Goal: Transaction & Acquisition: Obtain resource

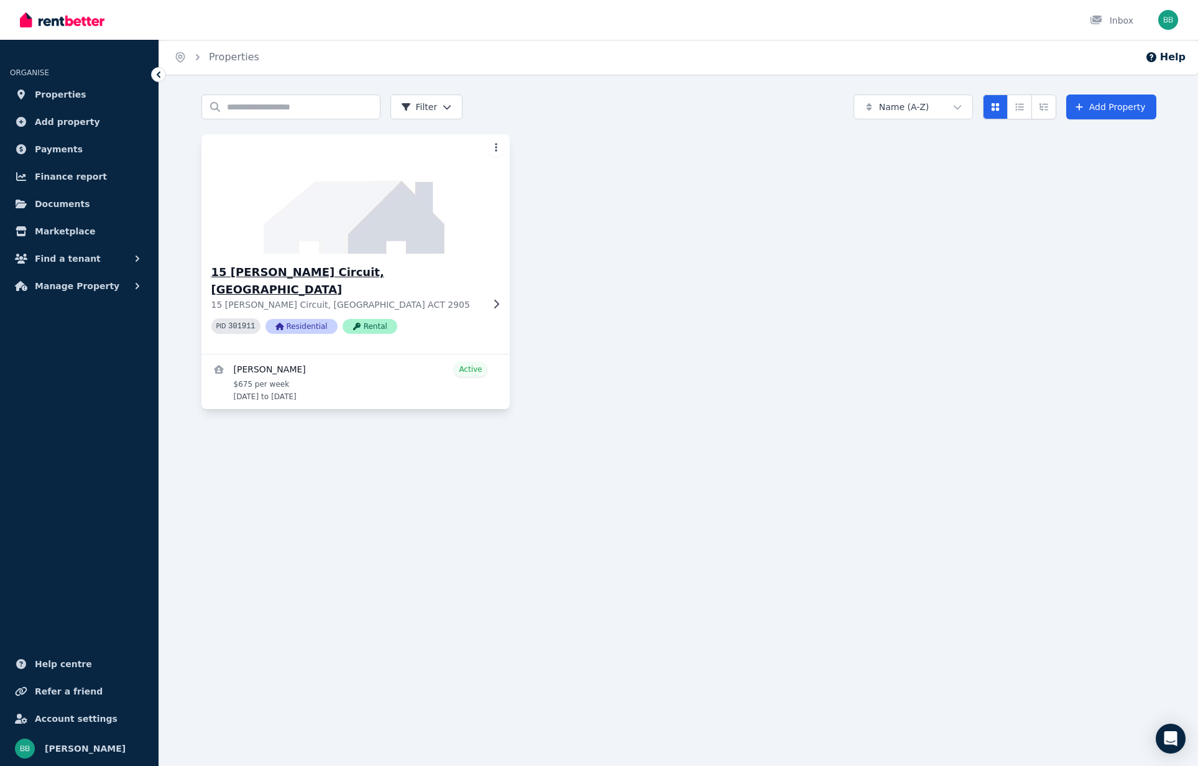
click at [272, 274] on h3 "15 [PERSON_NAME] Circuit, [GEOGRAPHIC_DATA]" at bounding box center [346, 281] width 271 height 35
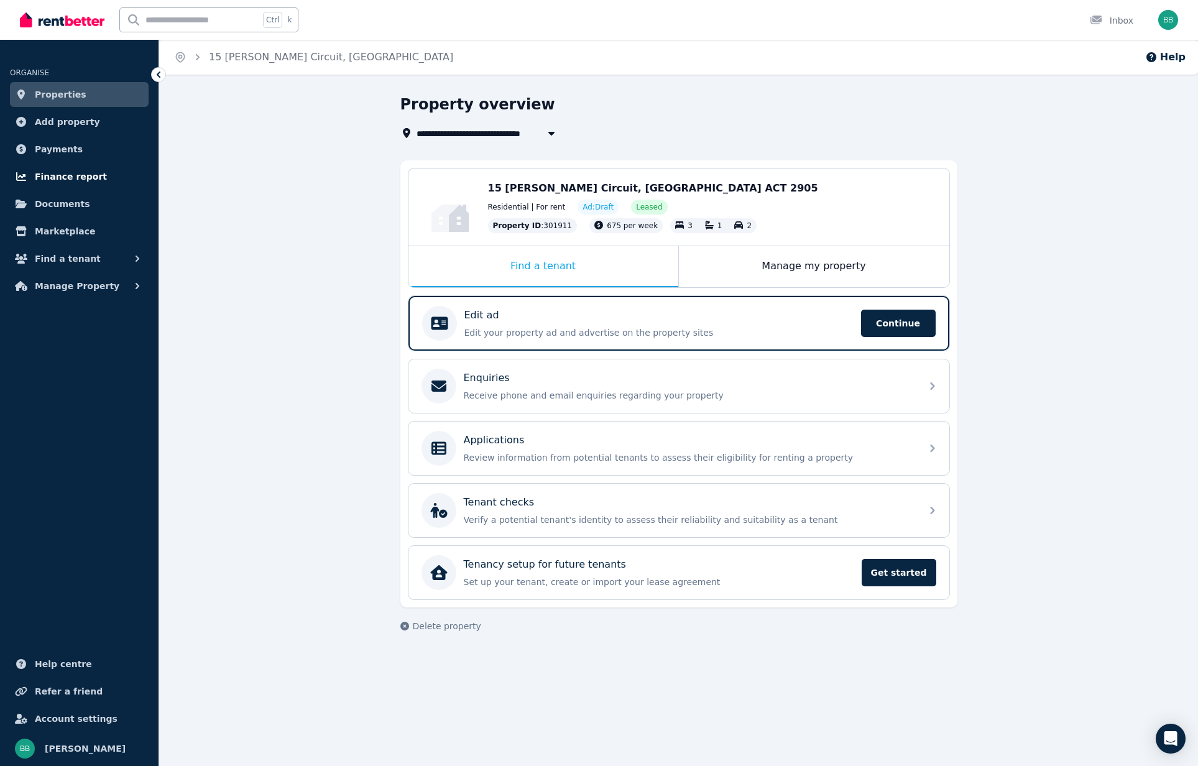
click at [57, 180] on span "Finance report" at bounding box center [71, 176] width 72 height 15
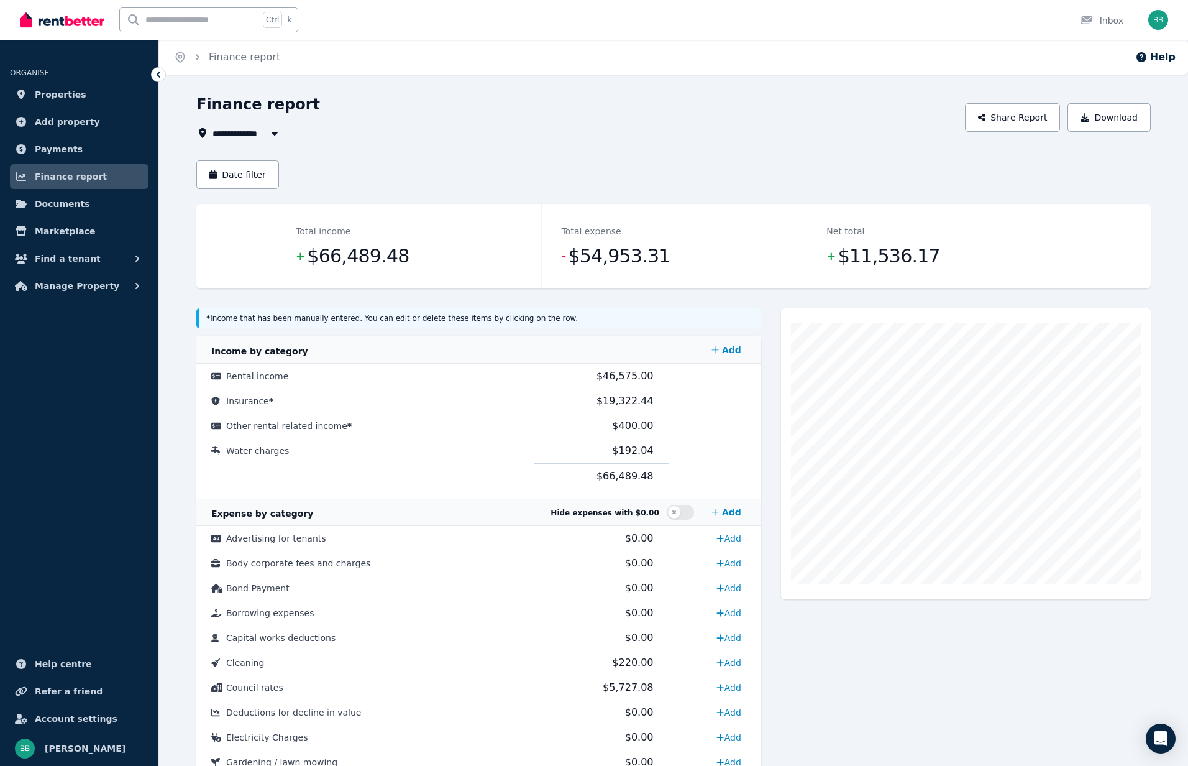
click at [387, 134] on div "**********" at bounding box center [576, 133] width 761 height 15
click at [226, 180] on button "Date filter" at bounding box center [237, 174] width 83 height 29
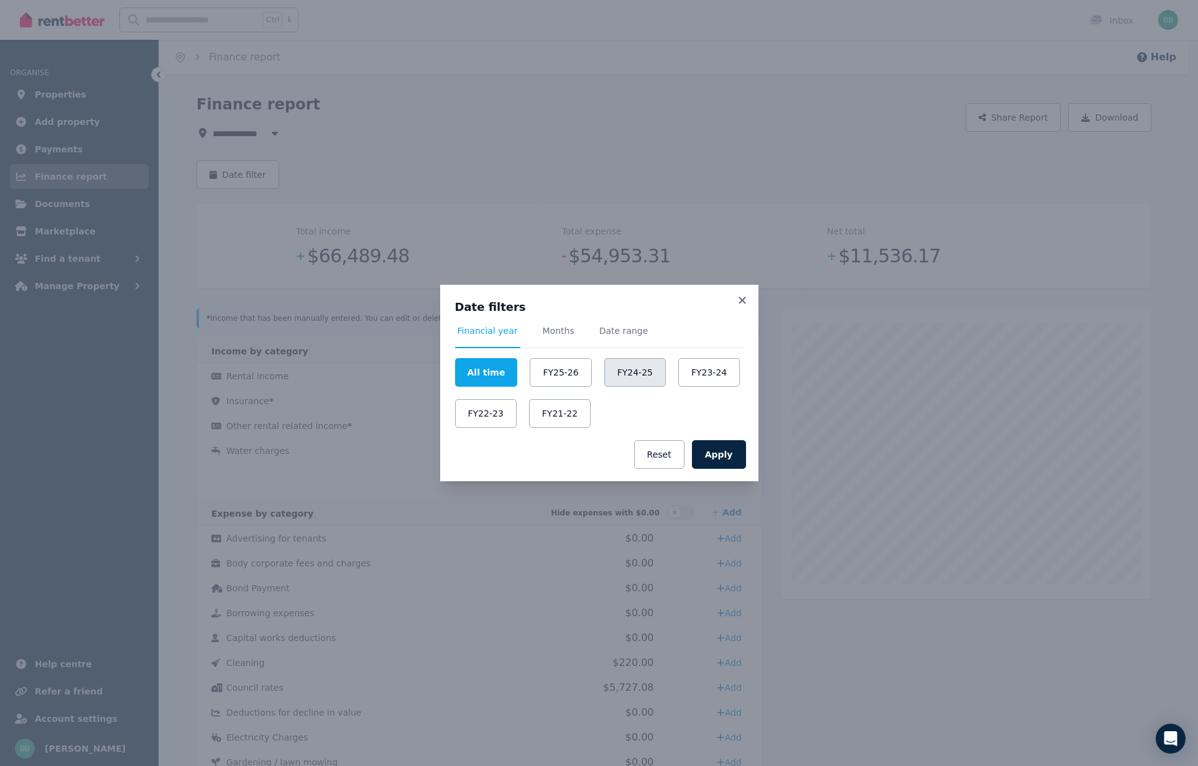
click at [617, 379] on button "FY24-25" at bounding box center [635, 372] width 62 height 29
click at [734, 459] on button "Apply" at bounding box center [719, 454] width 54 height 29
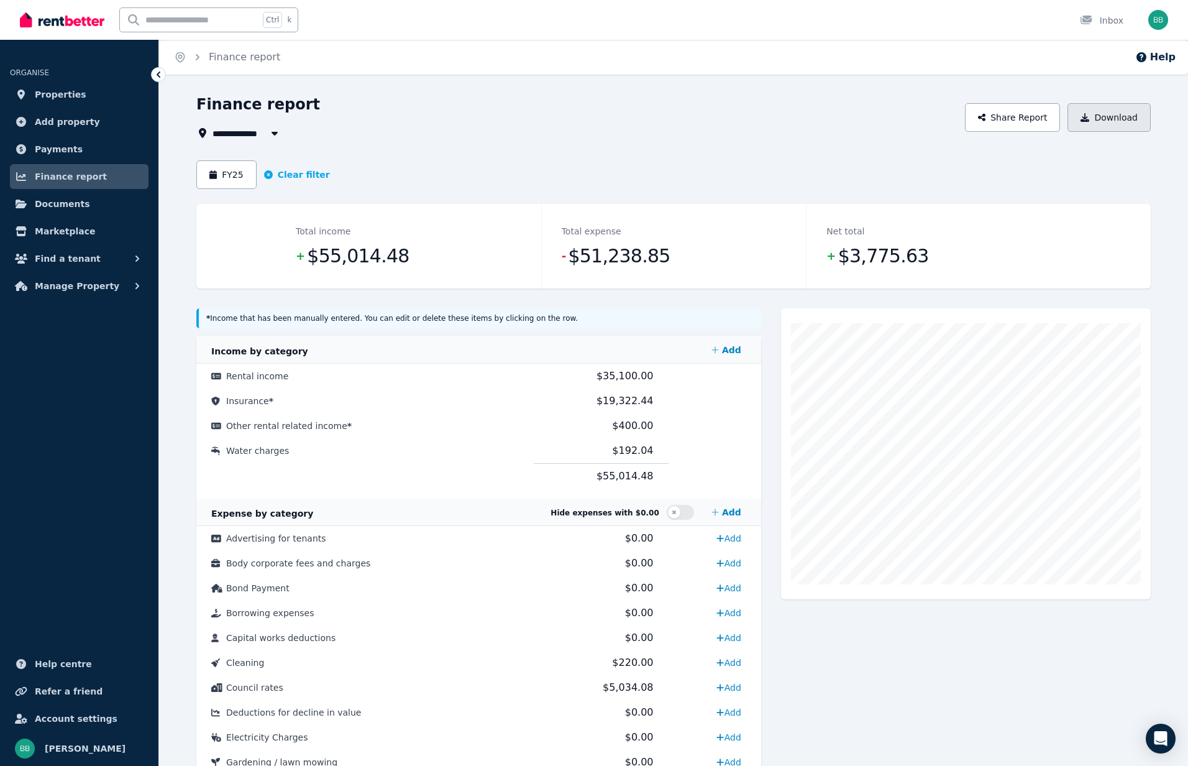
click at [1095, 126] on button "Download" at bounding box center [1109, 117] width 83 height 29
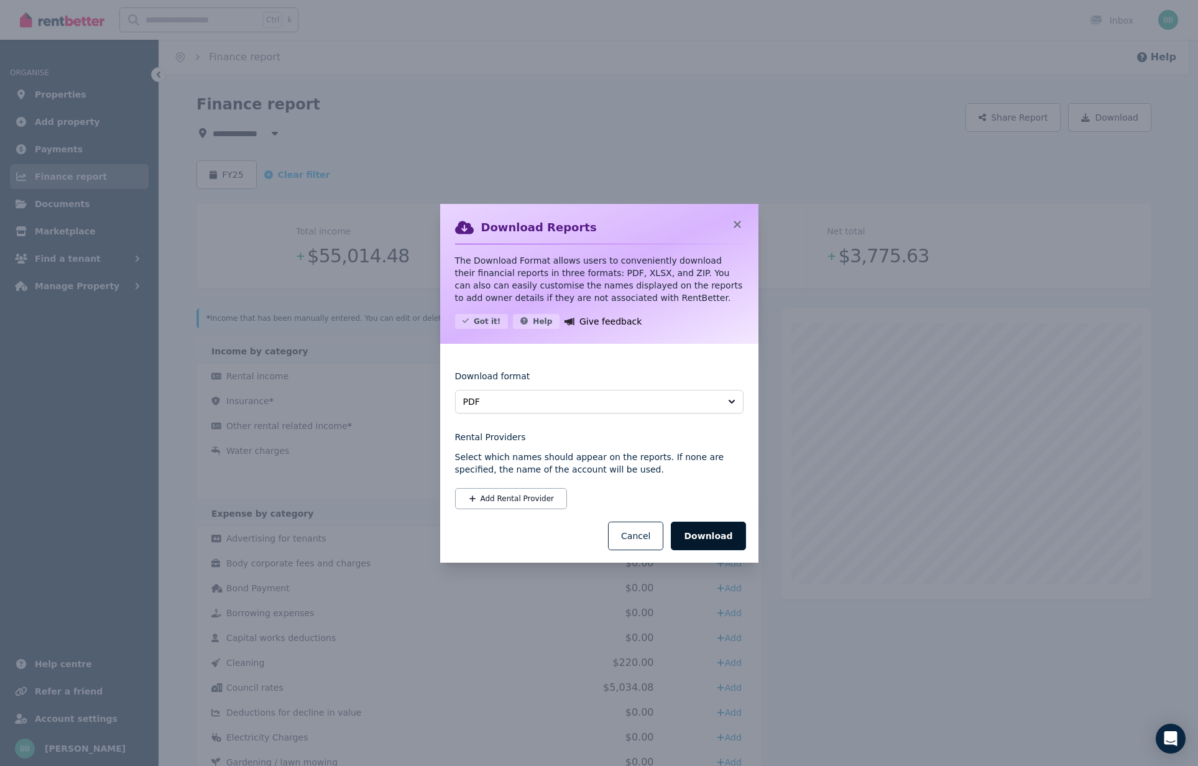
click at [703, 538] on button "Download" at bounding box center [708, 535] width 75 height 29
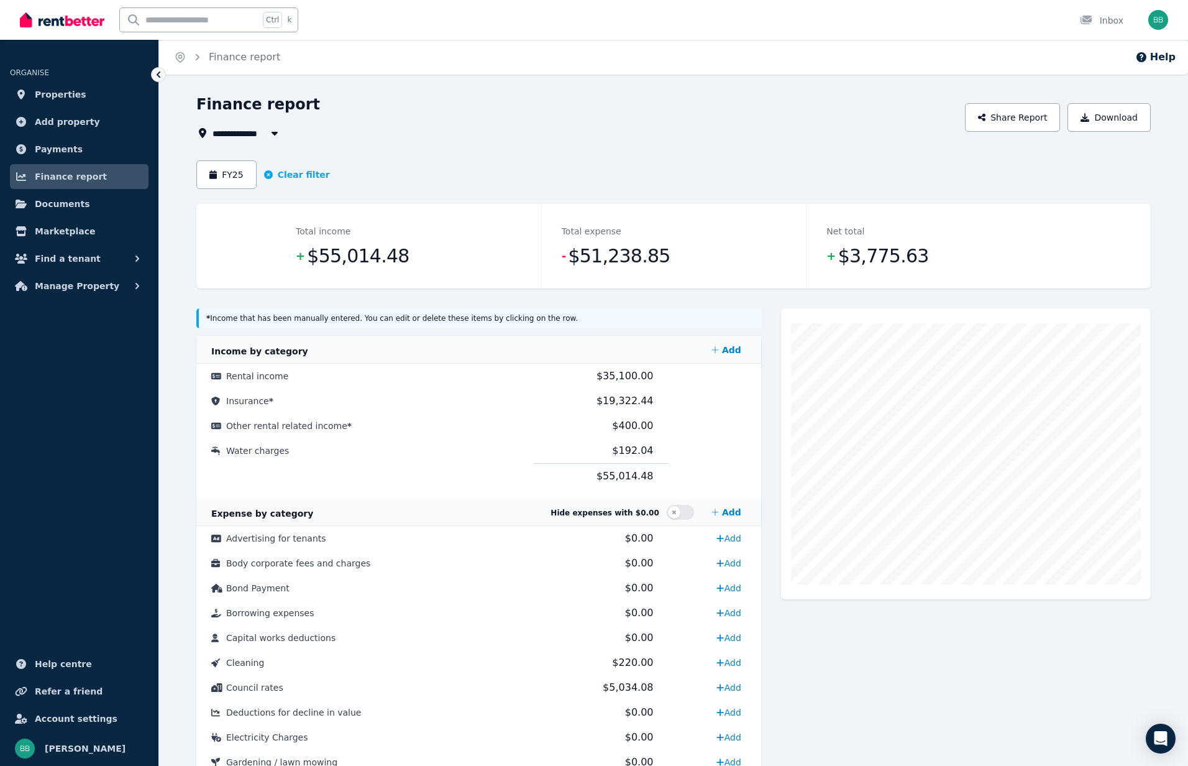
click at [261, 137] on span "All Properties" at bounding box center [253, 133] width 80 height 15
click at [253, 183] on span "15 [PERSON_NAME] Circuit, [GEOGRAPHIC_DATA]" at bounding box center [283, 179] width 126 height 12
type input "**********"
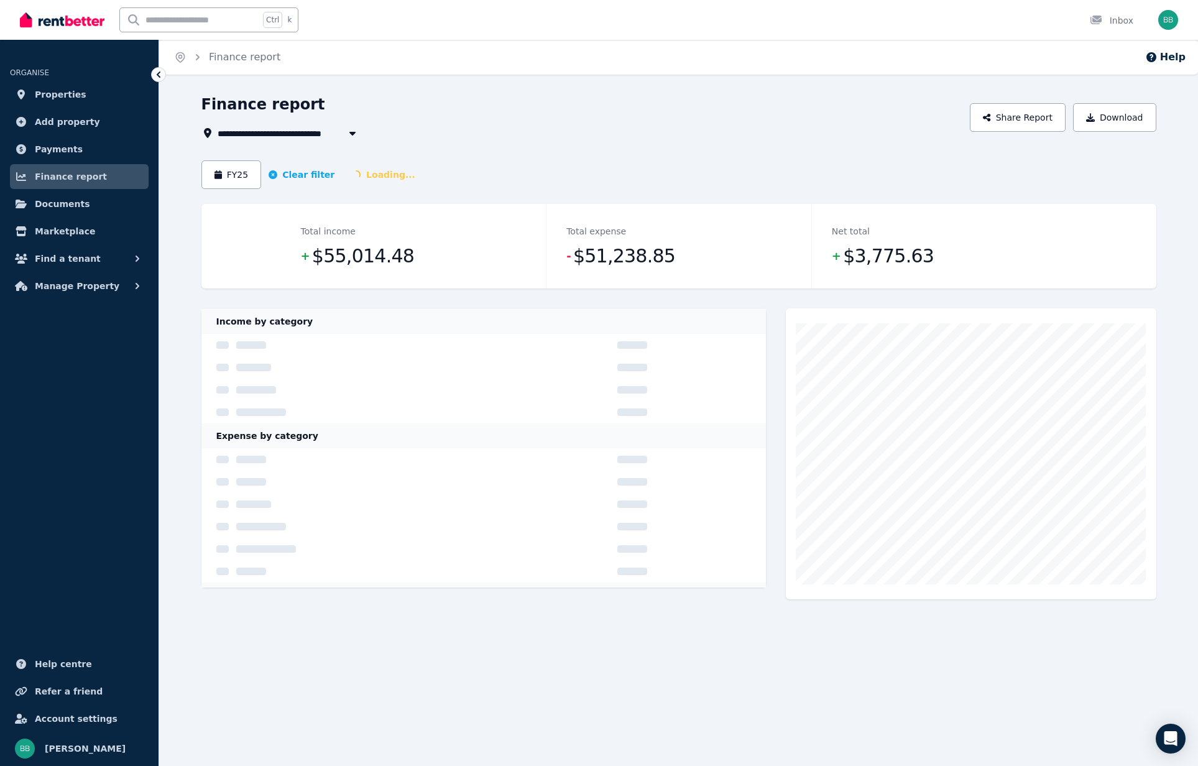
click at [499, 129] on div "**********" at bounding box center [581, 133] width 761 height 15
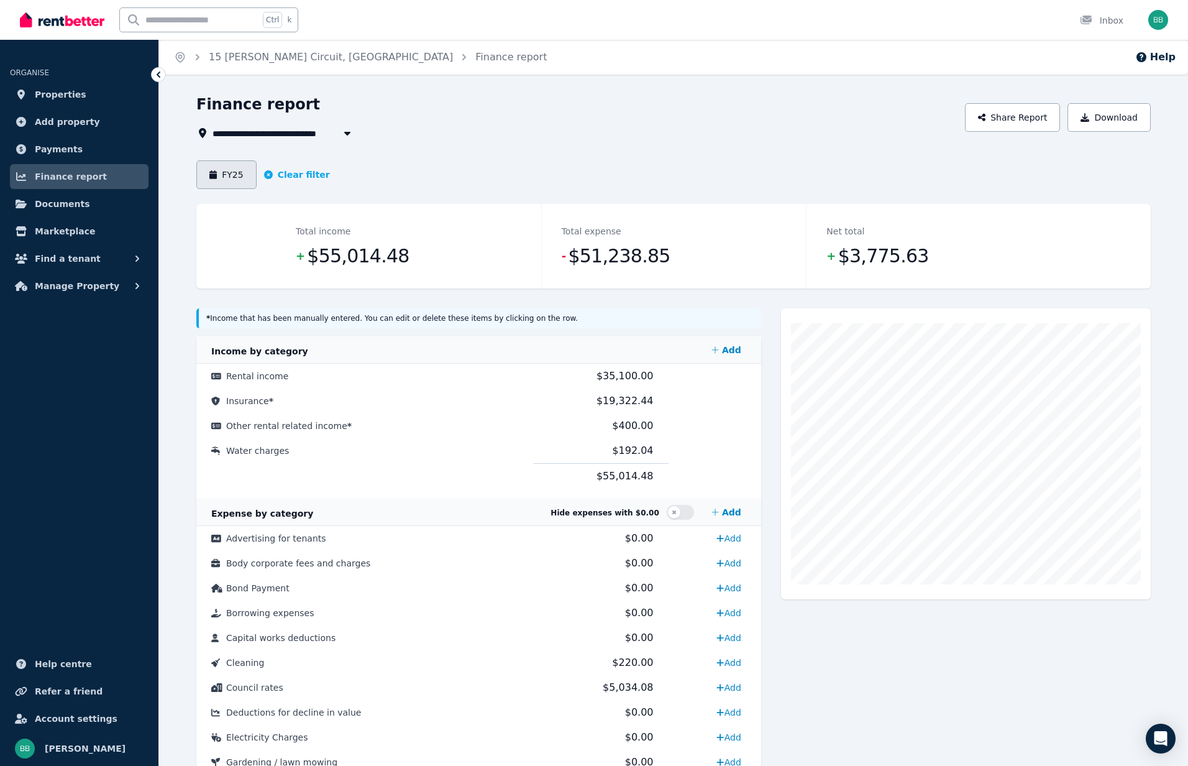
click at [228, 174] on button "FY25" at bounding box center [226, 174] width 60 height 29
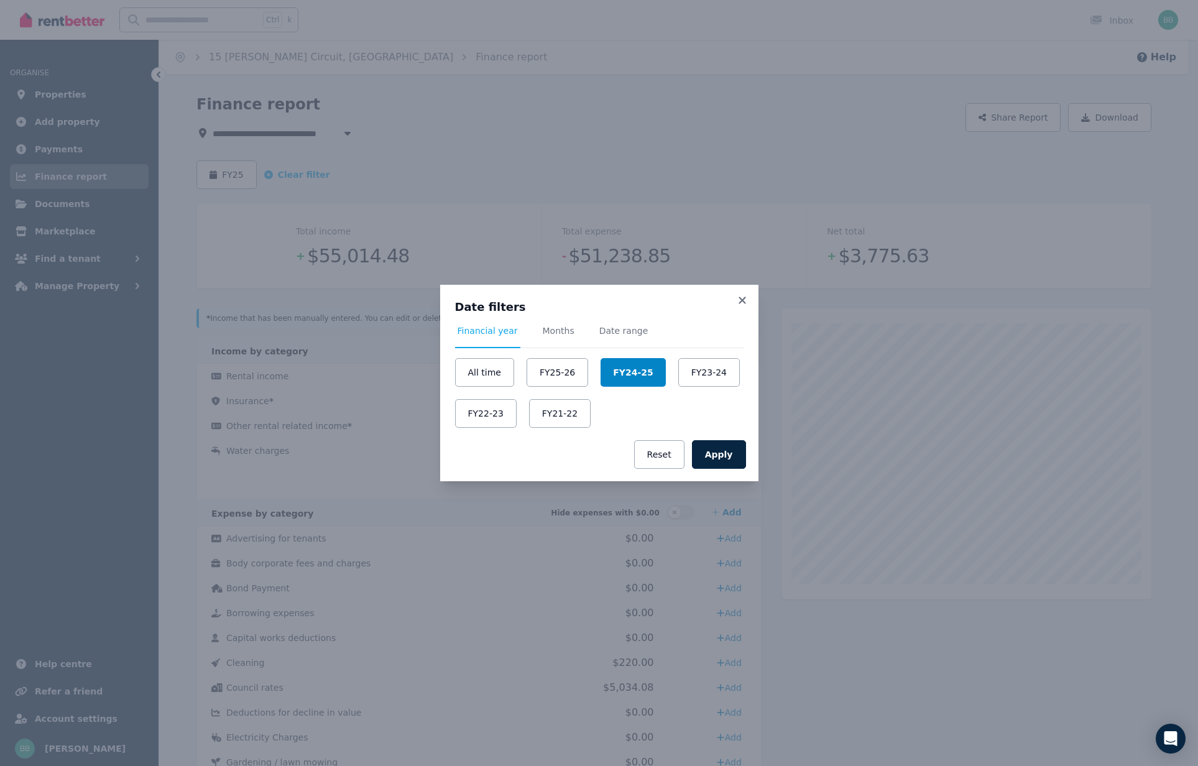
click at [631, 375] on button "FY24-25" at bounding box center [632, 372] width 65 height 29
click at [709, 451] on button "Apply" at bounding box center [719, 454] width 54 height 29
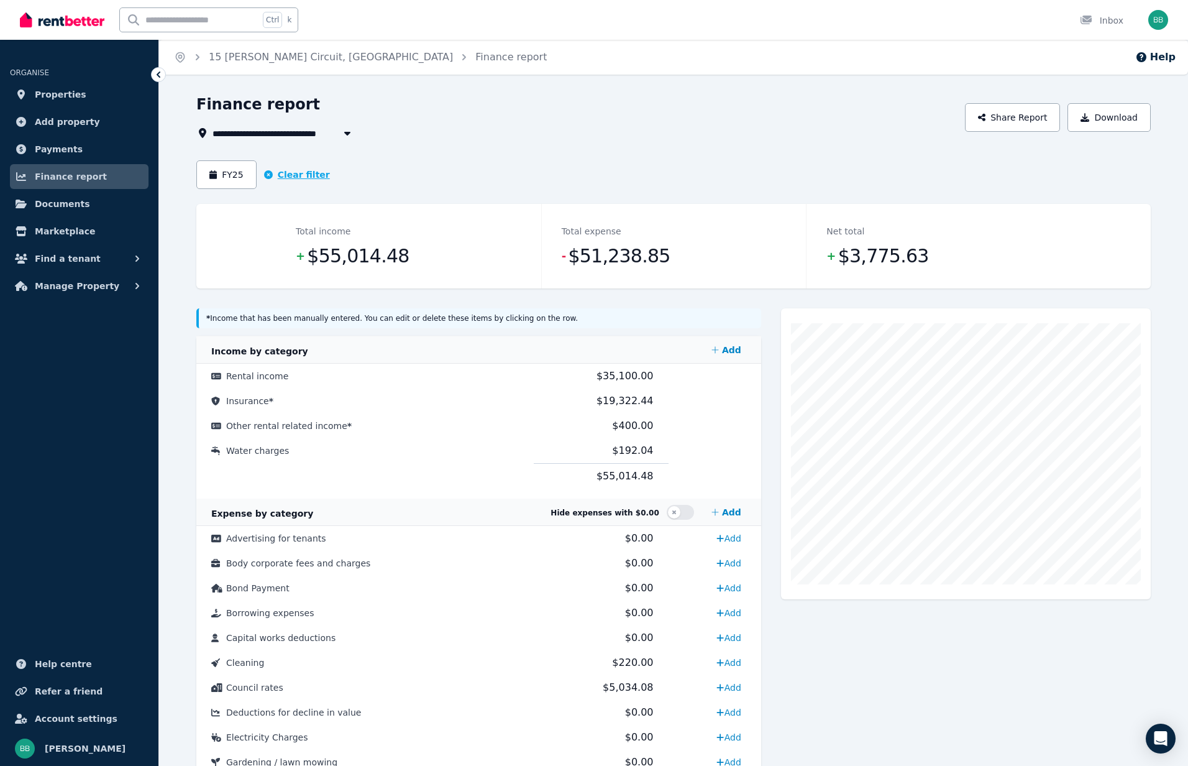
click at [265, 174] on icon "button" at bounding box center [268, 174] width 9 height 9
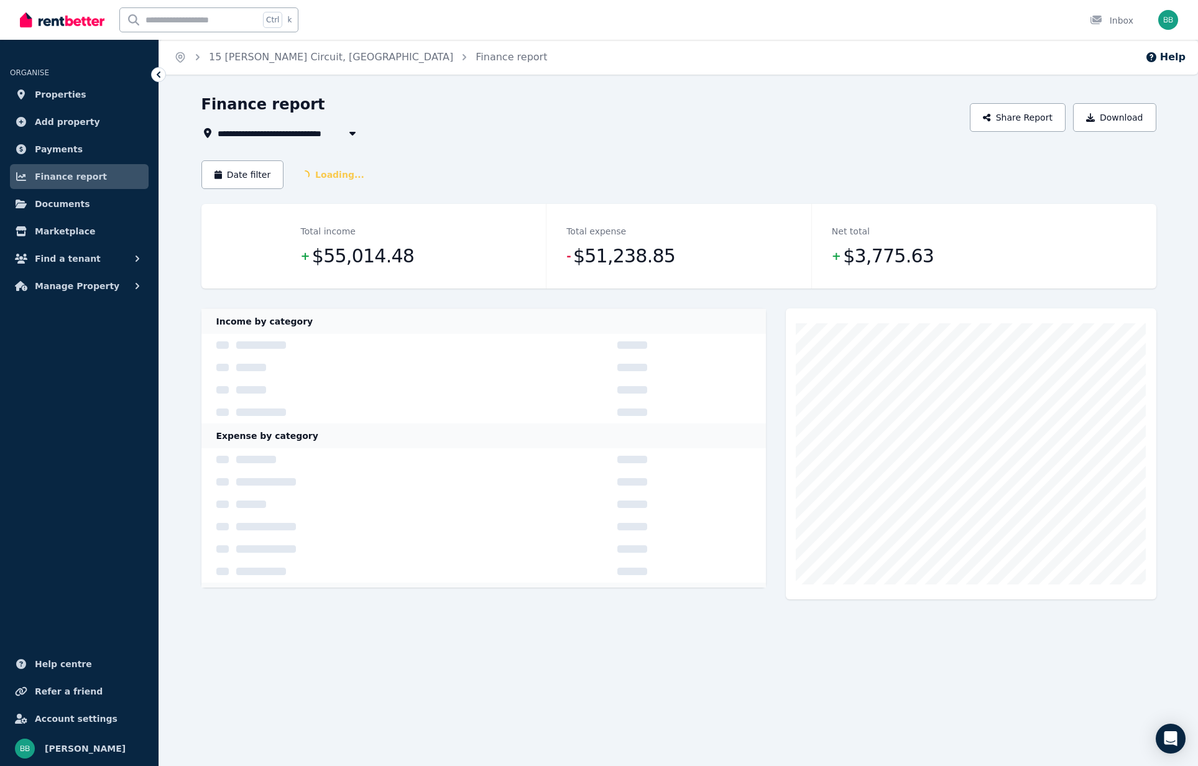
click at [432, 170] on div "Date filter Loading..." at bounding box center [678, 174] width 955 height 29
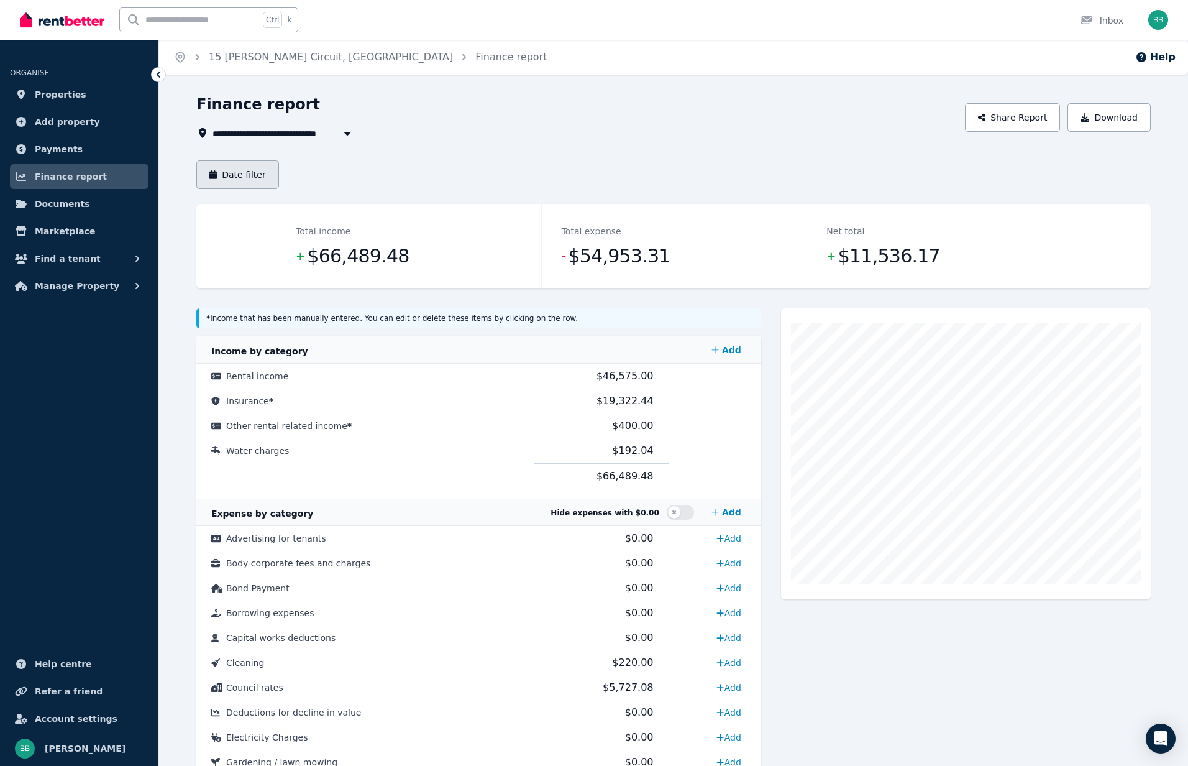
click at [225, 176] on button "Date filter" at bounding box center [237, 174] width 83 height 29
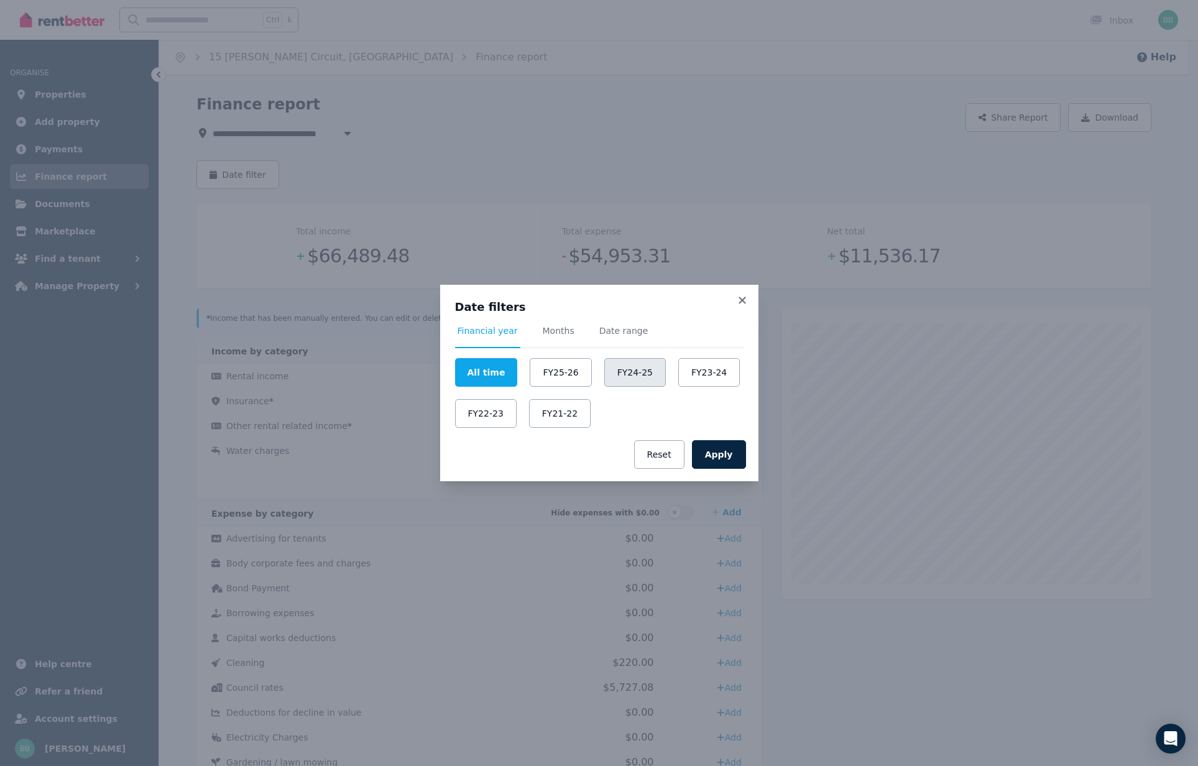
click at [623, 378] on button "FY24-25" at bounding box center [635, 372] width 62 height 29
click at [731, 457] on button "Apply" at bounding box center [719, 454] width 54 height 29
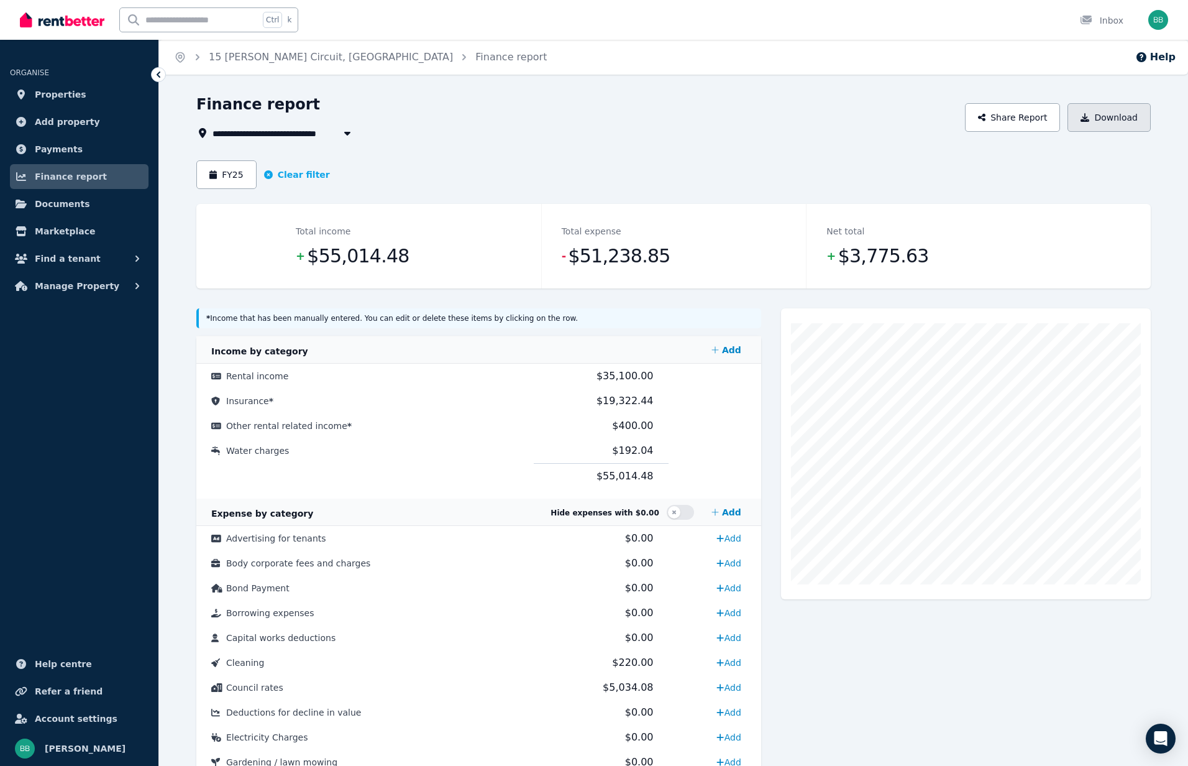
click at [1127, 119] on button "Download" at bounding box center [1109, 117] width 83 height 29
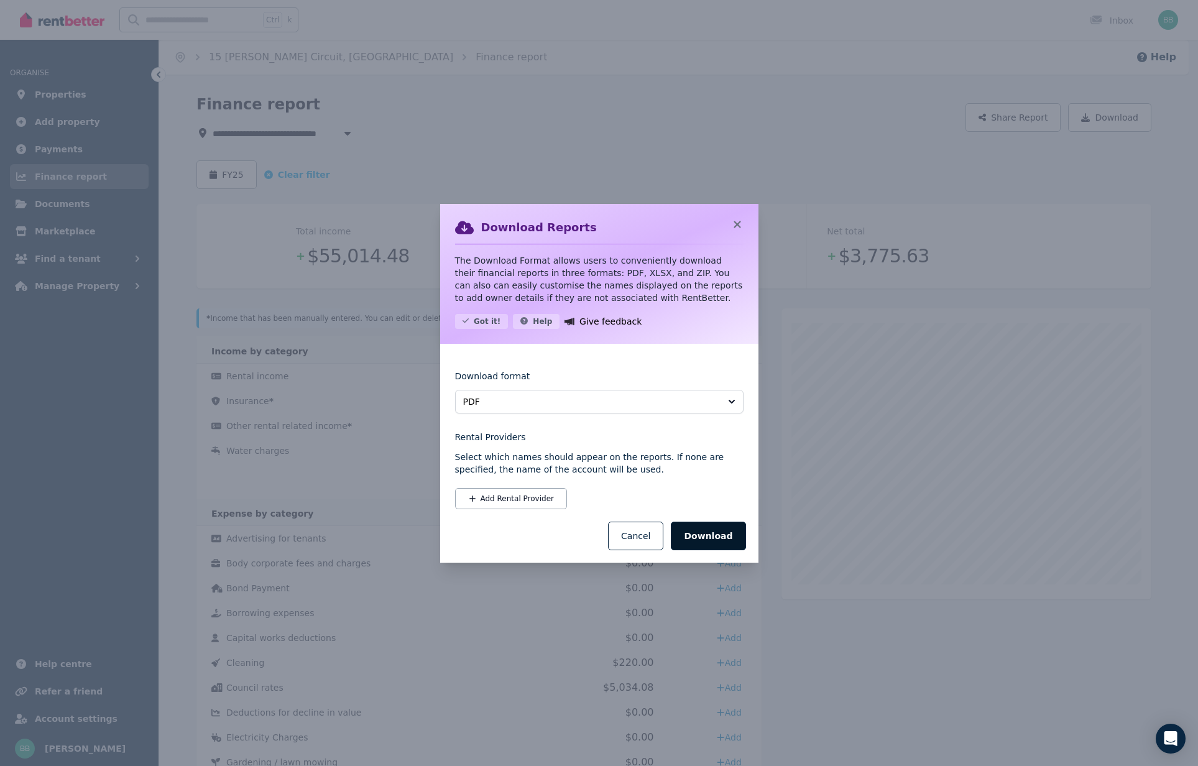
click at [710, 538] on button "Download" at bounding box center [708, 535] width 75 height 29
